Goal: Task Accomplishment & Management: Use online tool/utility

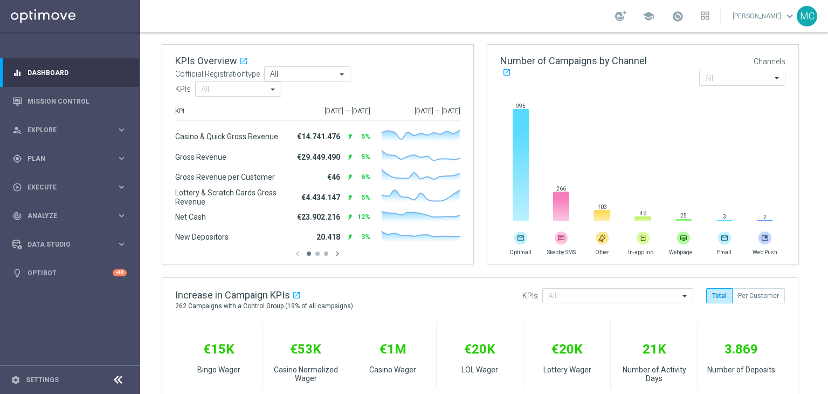
scroll to position [155, 0]
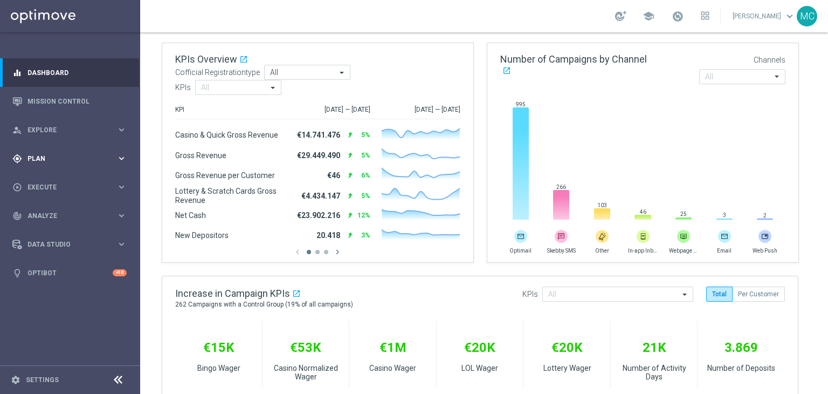
click at [88, 159] on span "Plan" at bounding box center [71, 158] width 89 height 6
click at [72, 207] on accordion "Templates keyboard_arrow_right Optimail OptiMobile In-App OptiMobile Push Optip…" at bounding box center [83, 213] width 111 height 16
click at [71, 212] on span "Templates" at bounding box center [67, 213] width 77 height 6
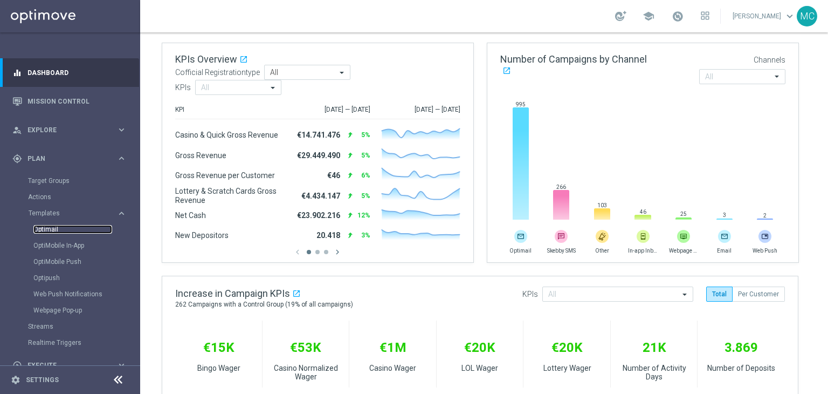
click at [60, 225] on link "Optimail" at bounding box center [72, 229] width 79 height 9
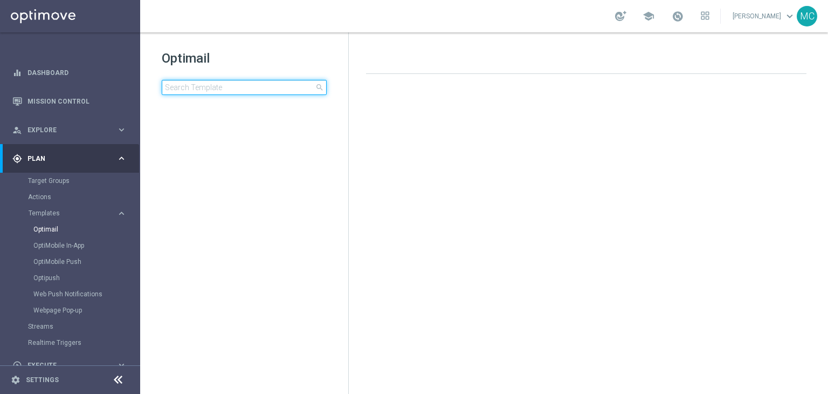
click at [264, 91] on input at bounding box center [244, 87] width 165 height 15
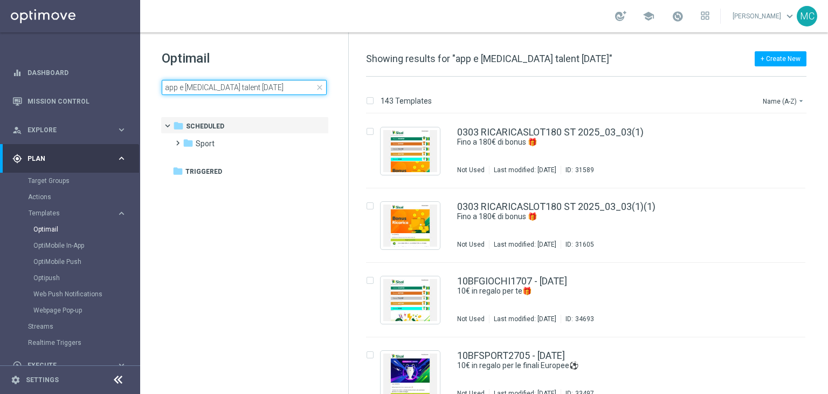
type input "app e [MEDICAL_DATA] talent [DATE]"
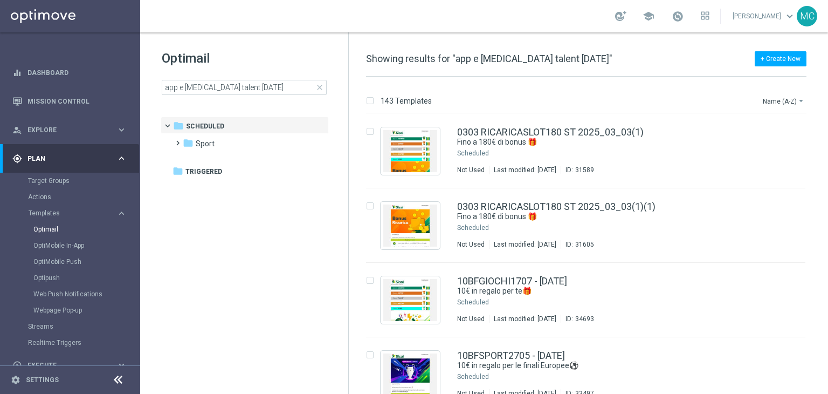
click at [280, 66] on h1 "Optimail" at bounding box center [244, 58] width 165 height 17
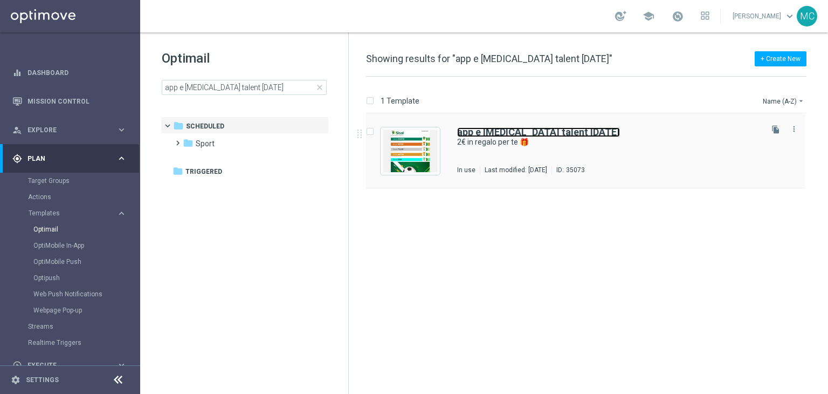
click at [535, 129] on b "app e [MEDICAL_DATA] talent [DATE]" at bounding box center [538, 131] width 163 height 11
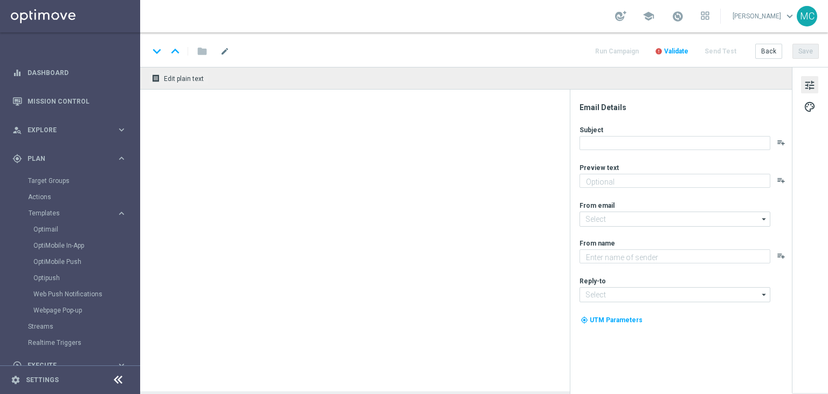
type textarea "Scarica l'app o attiva le notifiche"
type input "[EMAIL_ADDRESS][DOMAIN_NAME]"
type textarea "Sisal"
type input "[EMAIL_ADDRESS][DOMAIN_NAME]"
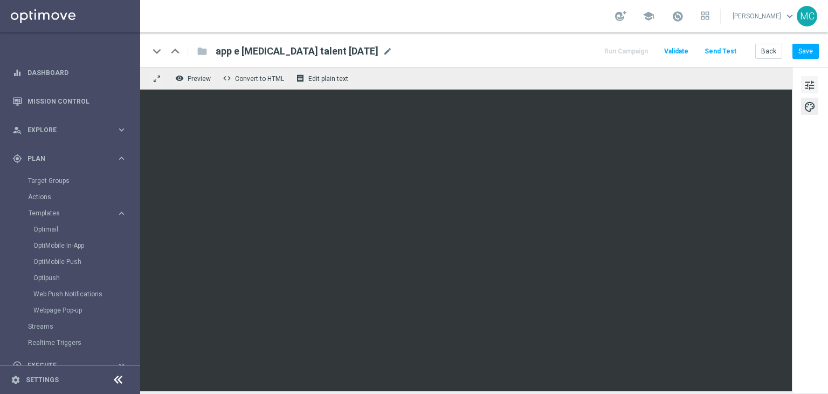
click at [805, 87] on span "tune" at bounding box center [810, 85] width 12 height 14
